Goal: Task Accomplishment & Management: Use online tool/utility

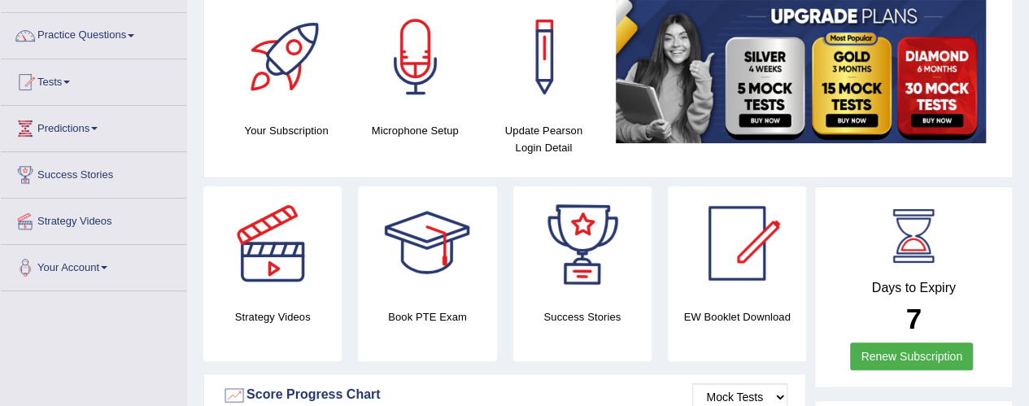
scroll to position [81, 0]
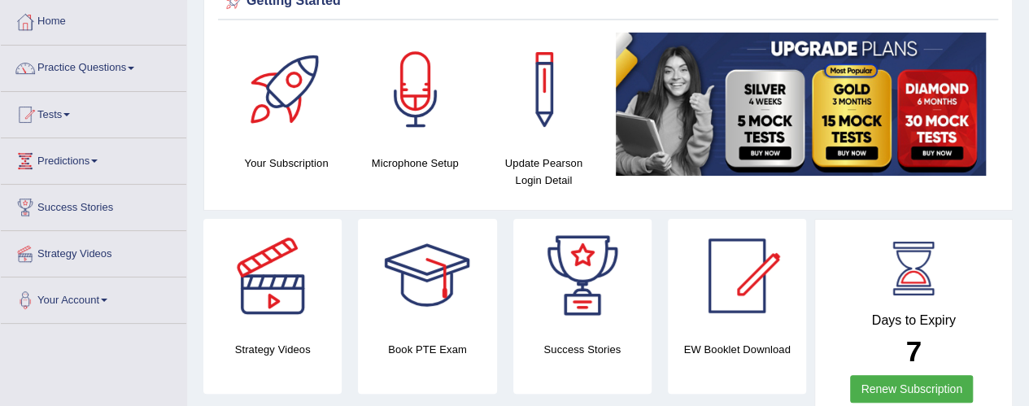
click at [68, 114] on link "Tests" at bounding box center [94, 112] width 186 height 41
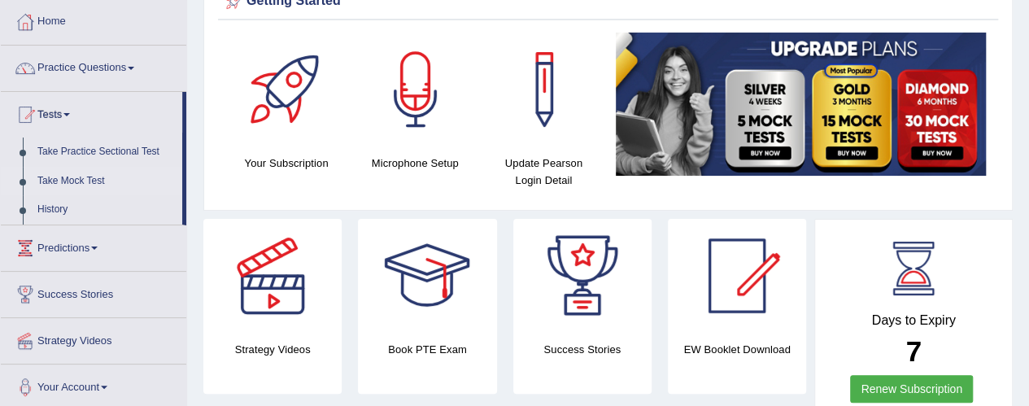
click at [89, 184] on link "Take Mock Test" at bounding box center [106, 181] width 152 height 29
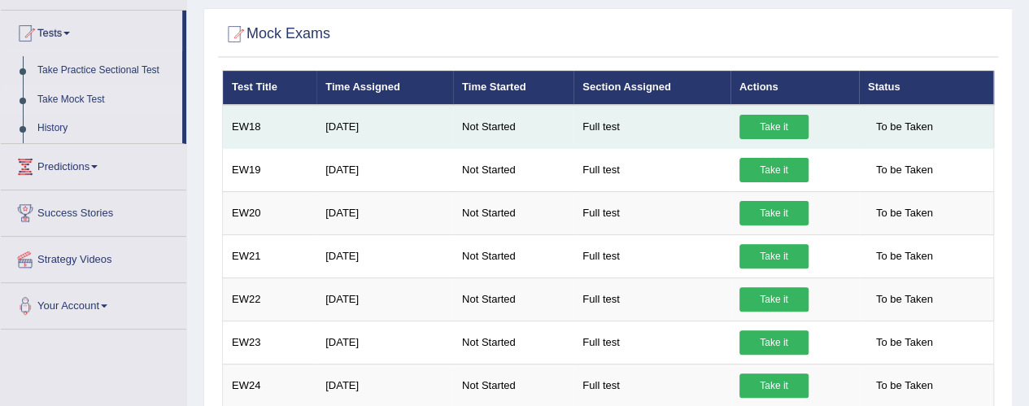
click at [760, 121] on link "Take it" at bounding box center [774, 127] width 69 height 24
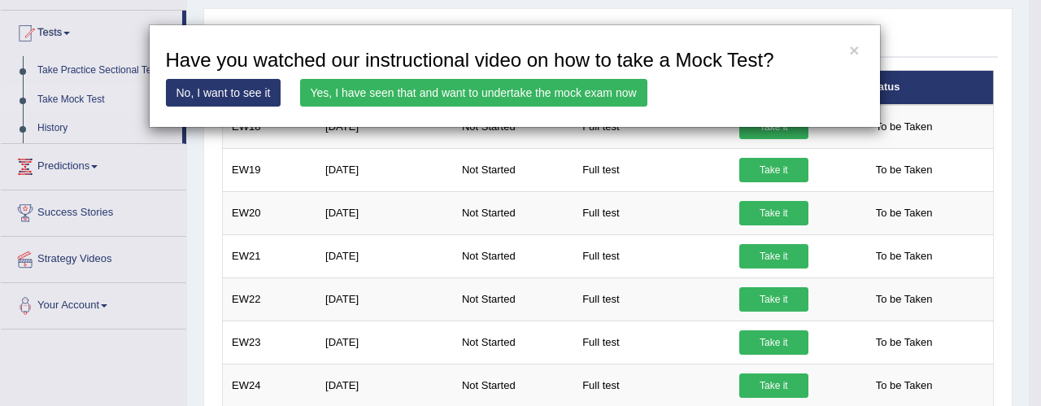
click at [576, 89] on link "Yes, I have seen that and want to undertake the mock exam now" at bounding box center [473, 93] width 347 height 28
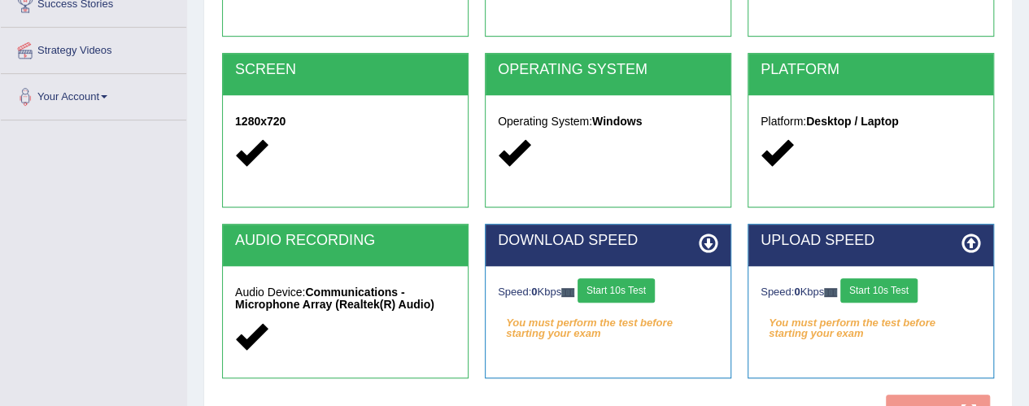
scroll to position [325, 0]
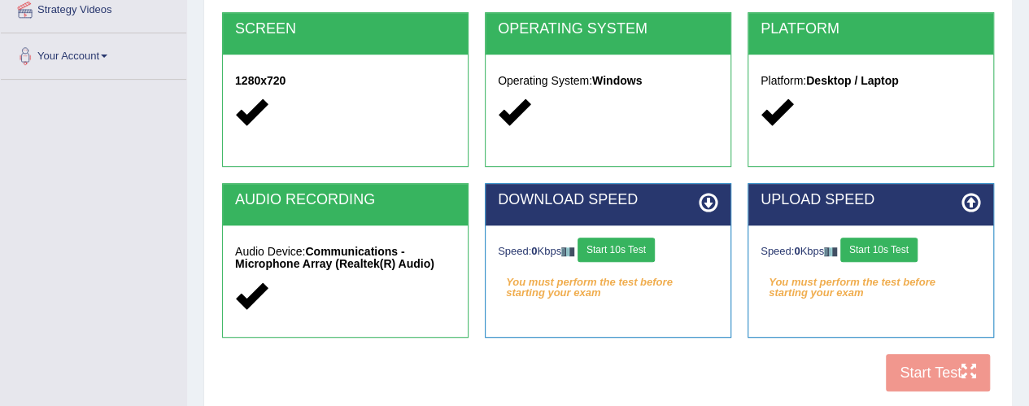
click at [643, 250] on button "Start 10s Test" at bounding box center [616, 250] width 77 height 24
click at [866, 240] on button "Start 10s Test" at bounding box center [878, 250] width 77 height 24
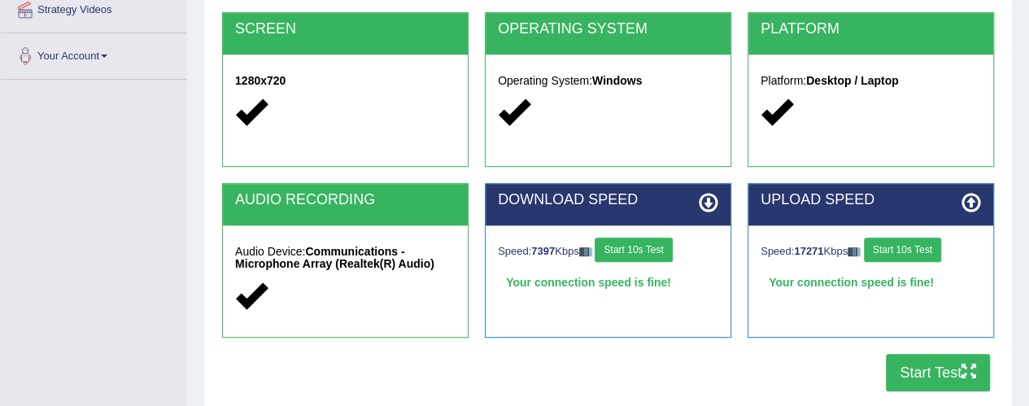
click at [952, 377] on button "Start Test" at bounding box center [938, 372] width 104 height 37
